Goal: Check status: Check status

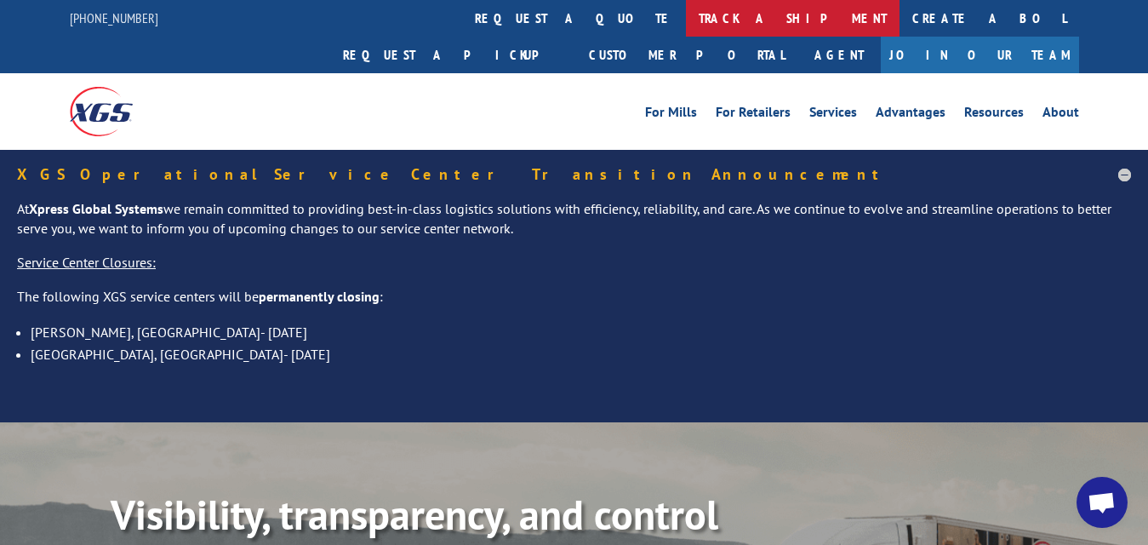
click at [686, 14] on link "track a shipment" at bounding box center [793, 18] width 214 height 37
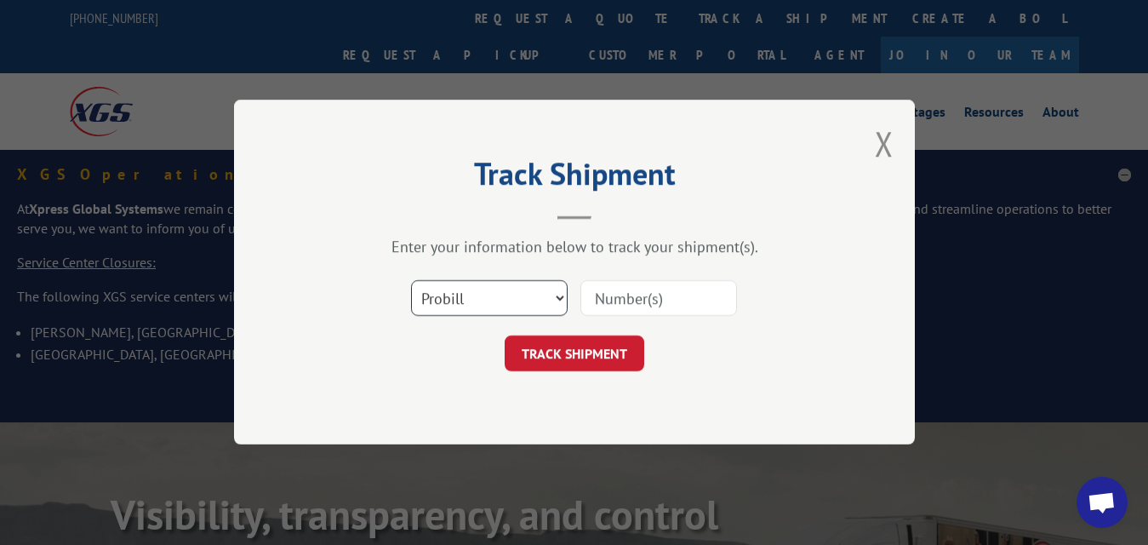
click at [507, 299] on select "Select category... Probill BOL PO" at bounding box center [489, 299] width 157 height 36
select select "bol"
click at [411, 281] on select "Select category... Probill BOL PO" at bounding box center [489, 299] width 157 height 36
click at [503, 372] on div "Track Shipment Enter your information below to track your shipment(s). Select c…" at bounding box center [574, 272] width 681 height 345
click at [655, 297] on input at bounding box center [659, 299] width 157 height 36
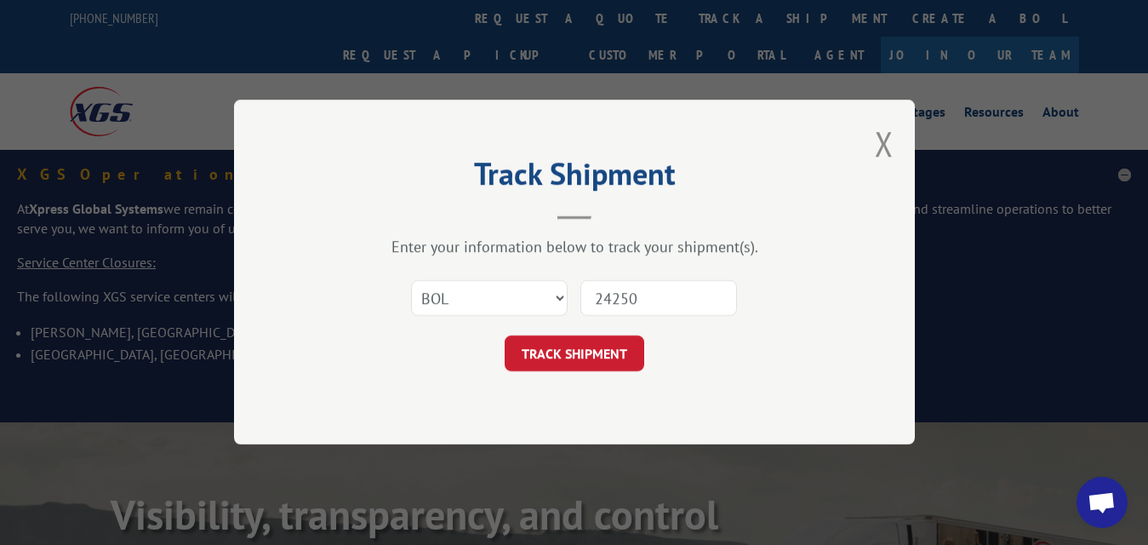
type input "242505"
click button "TRACK SHIPMENT" at bounding box center [575, 354] width 140 height 36
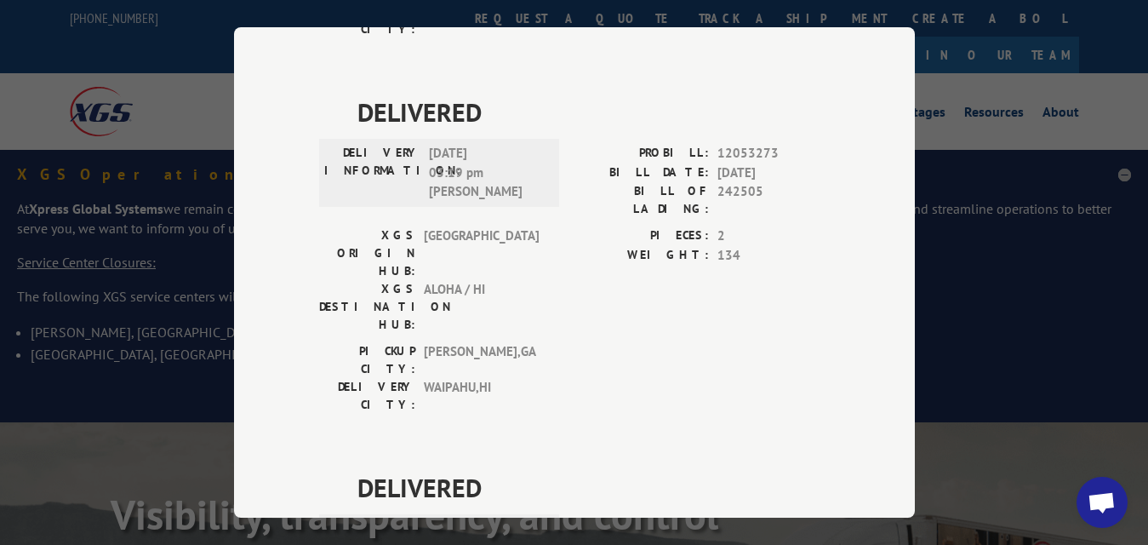
scroll to position [839, 0]
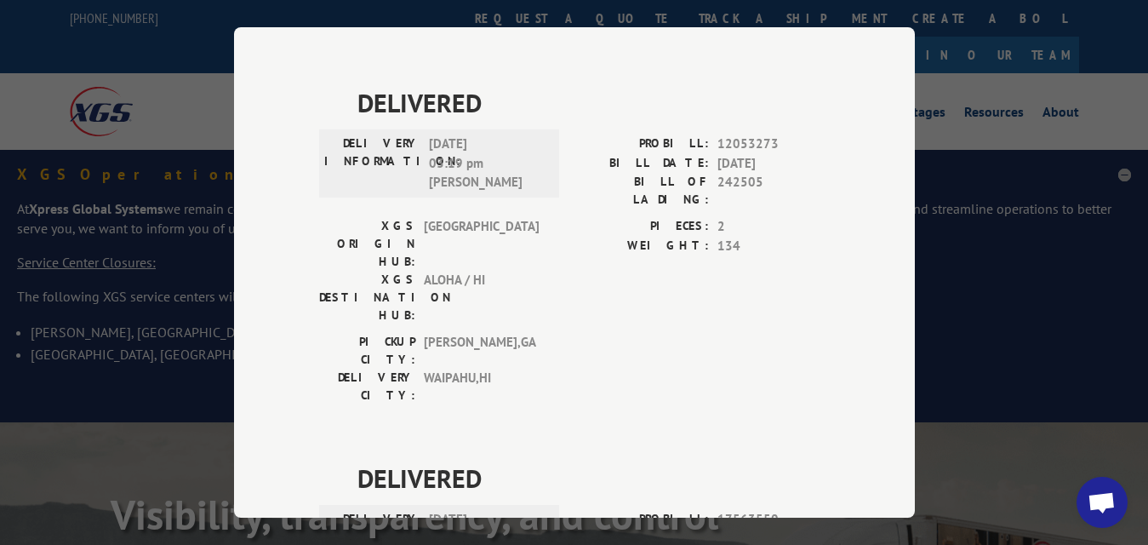
click at [977, 207] on div "Track Shipment DELIVERED DELIVERY INFORMATION: [DATE] 11:30 am IN FILE PROBILL:…" at bounding box center [574, 272] width 1148 height 545
click at [977, 60] on div "Track Shipment DELIVERED DELIVERY INFORMATION: [DATE] 11:30 am IN FILE PROBILL:…" at bounding box center [574, 272] width 1148 height 545
